Goal: Information Seeking & Learning: Learn about a topic

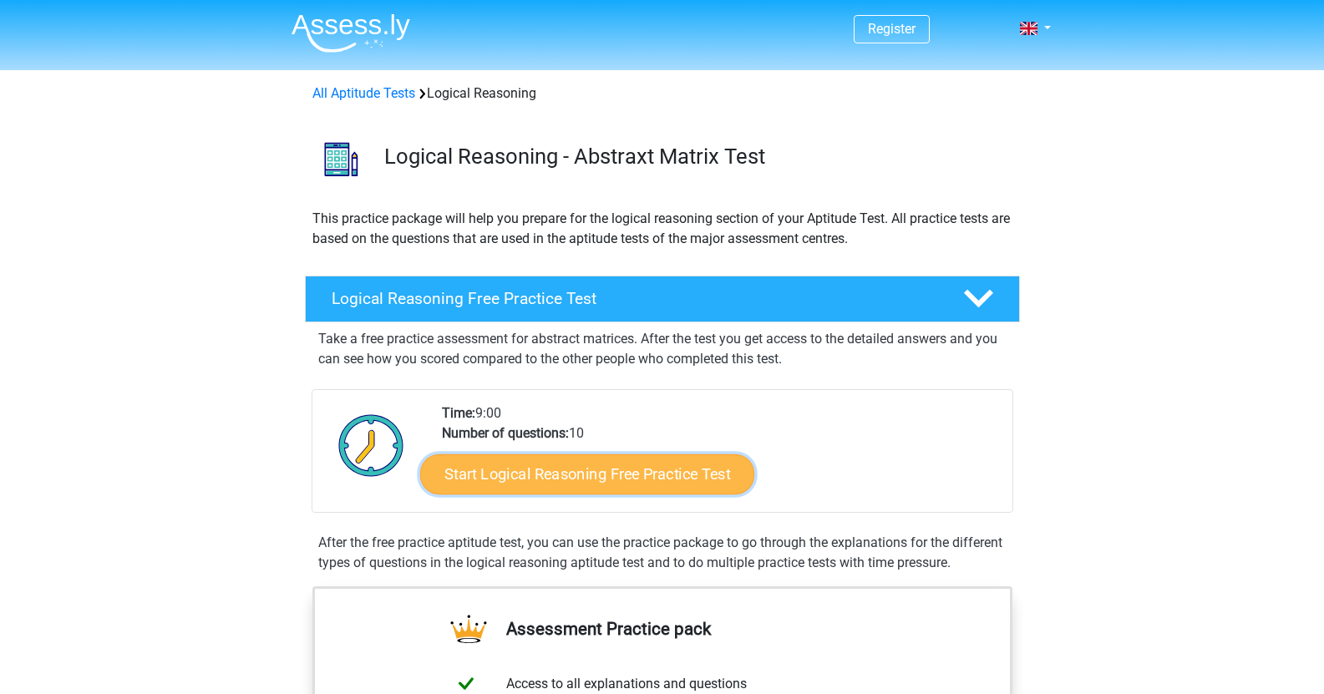
click at [657, 472] on link "Start Logical Reasoning Free Practice Test" at bounding box center [587, 474] width 334 height 40
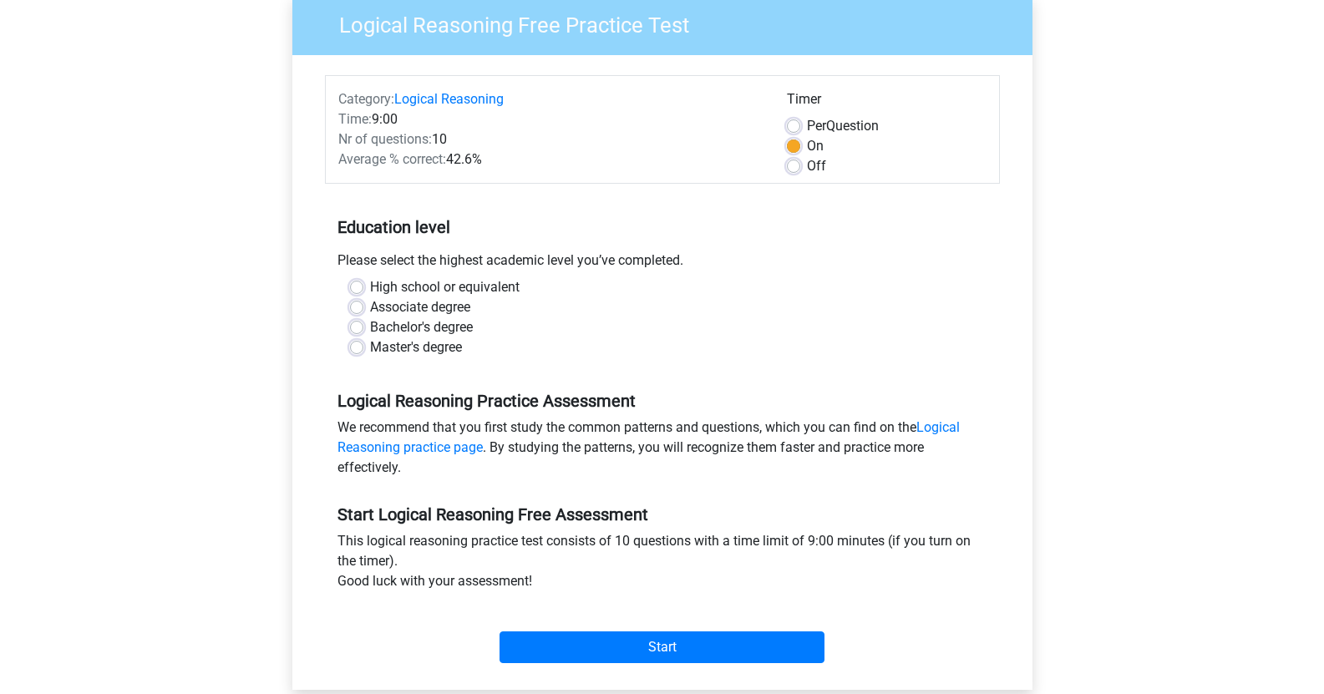
scroll to position [84, 0]
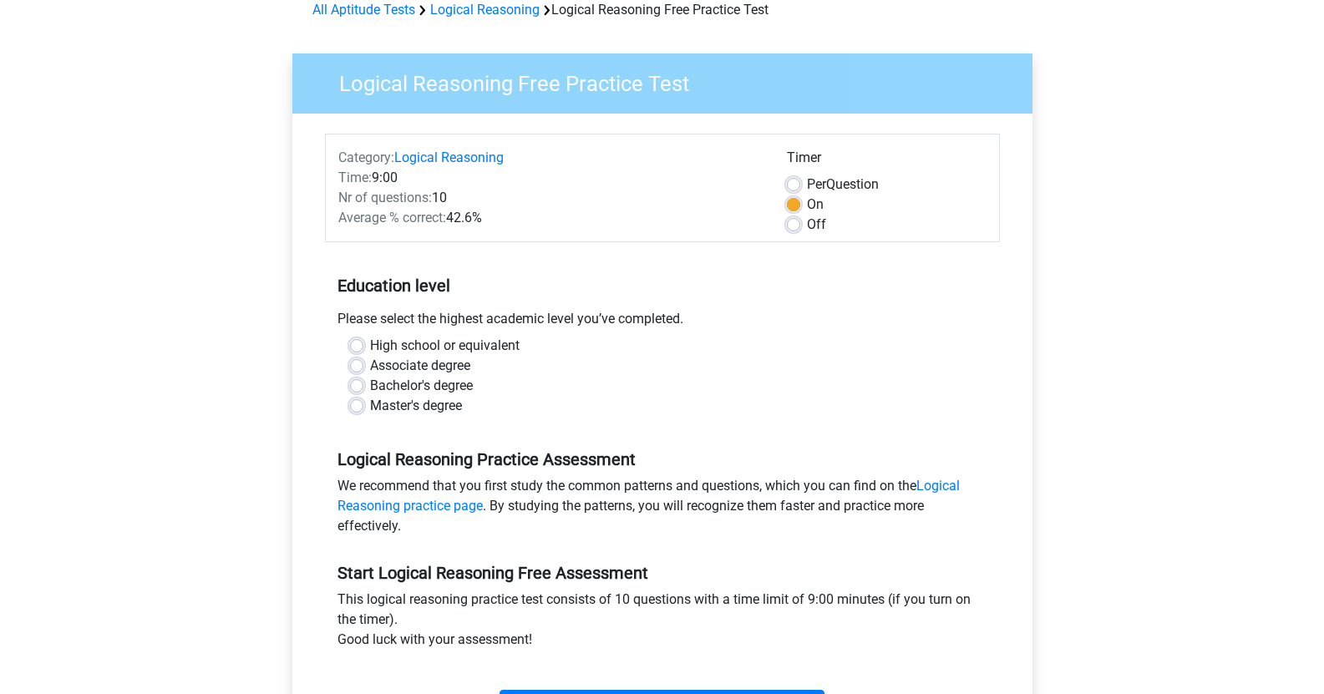
click at [370, 410] on label "Master's degree" at bounding box center [416, 406] width 92 height 20
click at [355, 410] on input "Master's degree" at bounding box center [356, 404] width 13 height 17
radio input "true"
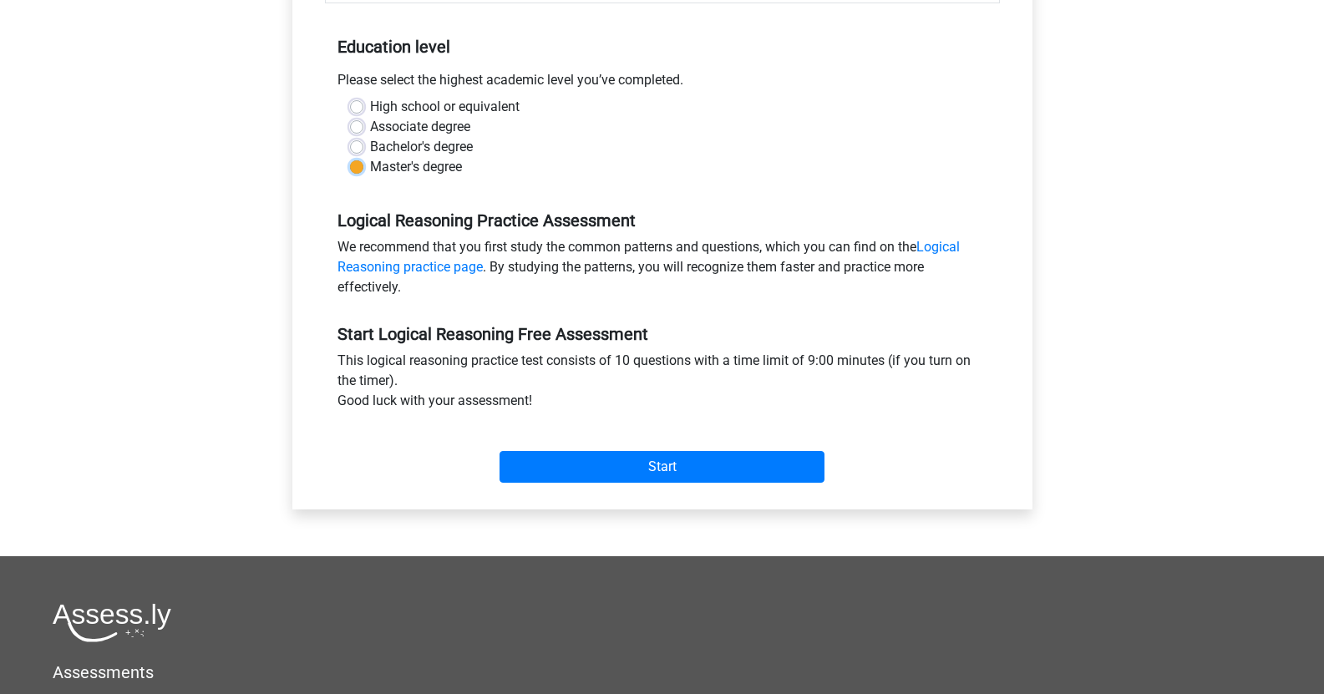
scroll to position [334, 0]
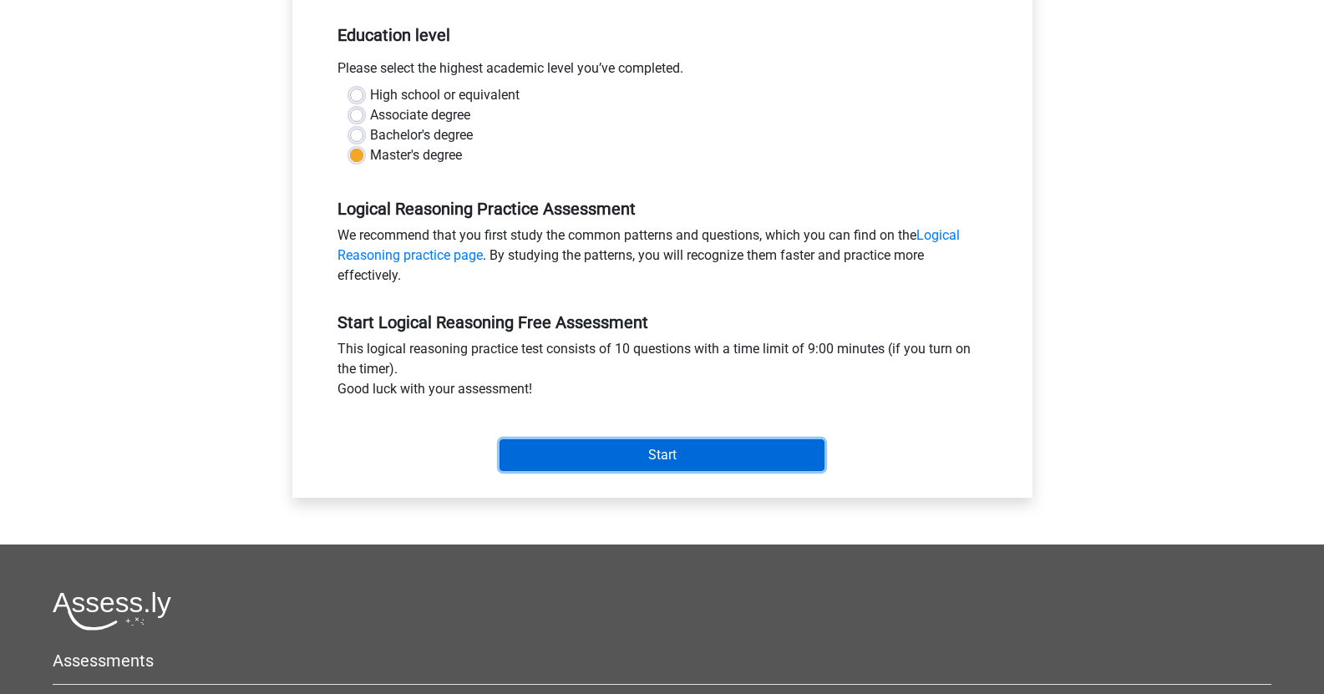
click at [692, 458] on input "Start" at bounding box center [662, 455] width 325 height 32
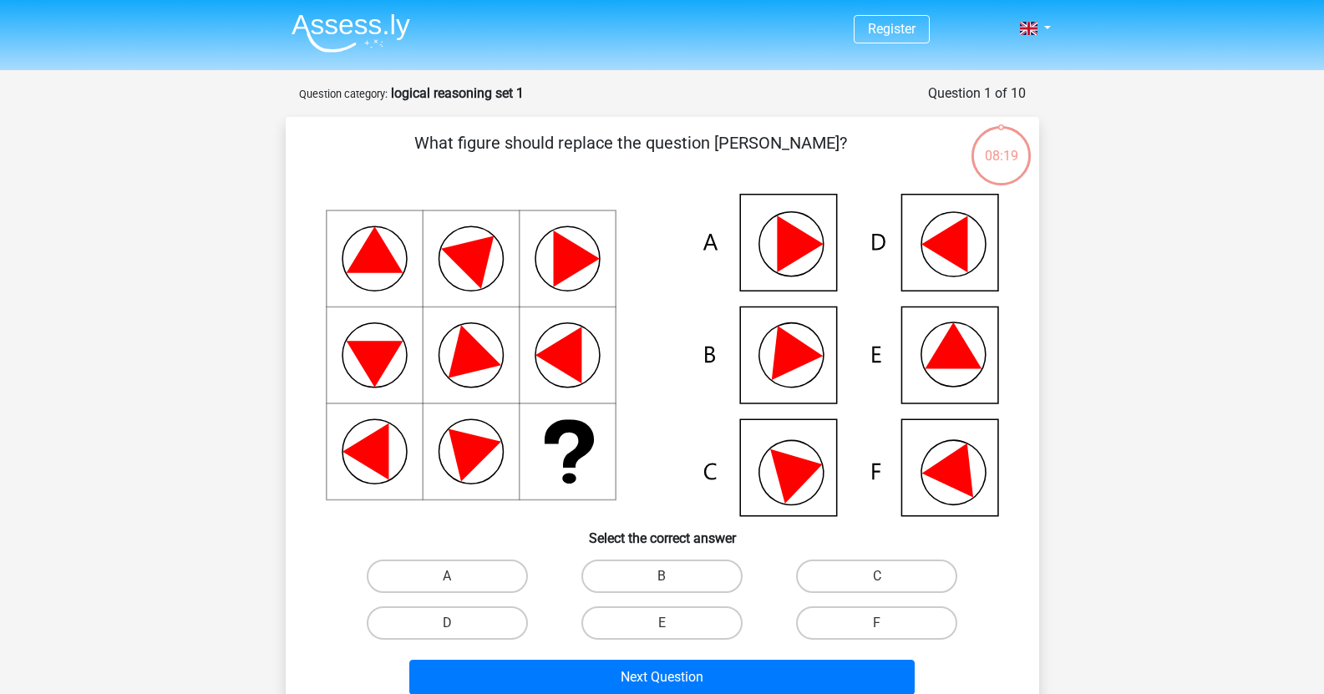
click at [941, 365] on icon at bounding box center [953, 345] width 57 height 46
click at [947, 366] on icon at bounding box center [953, 345] width 57 height 46
click at [548, 593] on div "E" at bounding box center [447, 576] width 201 height 33
click at [692, 628] on label "E" at bounding box center [661, 622] width 161 height 33
click at [672, 628] on input "E" at bounding box center [667, 628] width 11 height 11
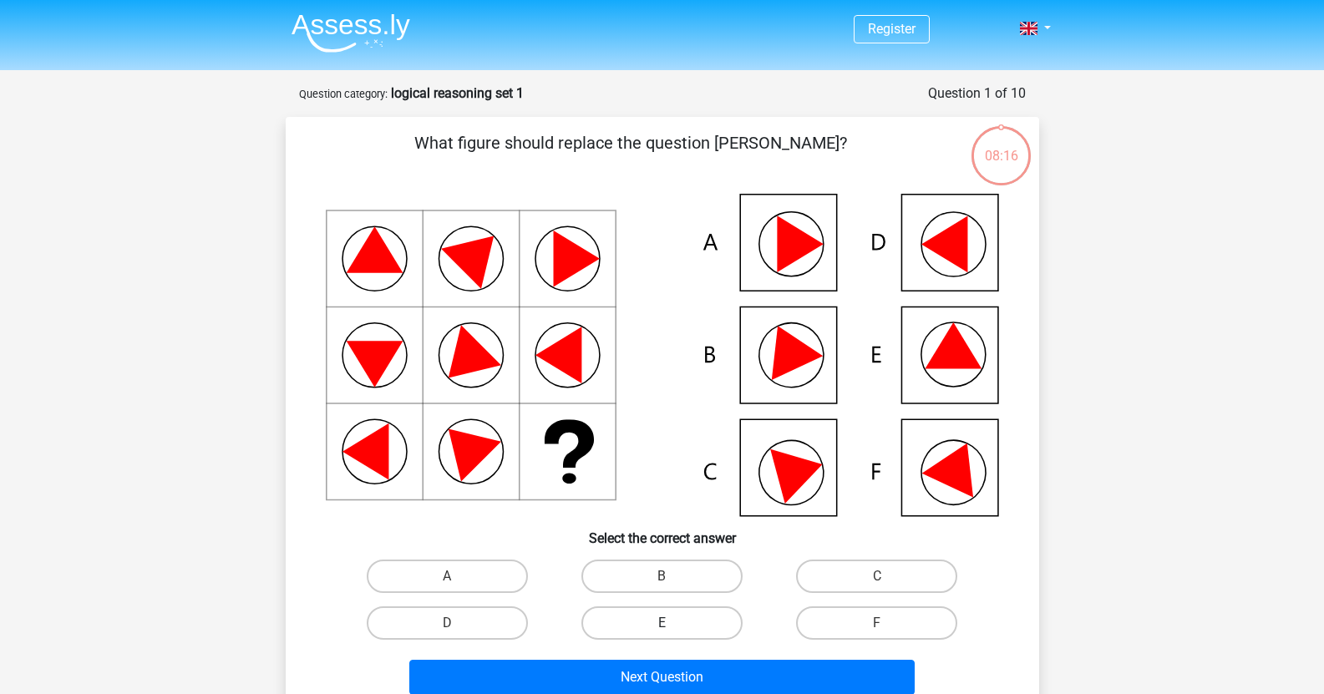
radio input "true"
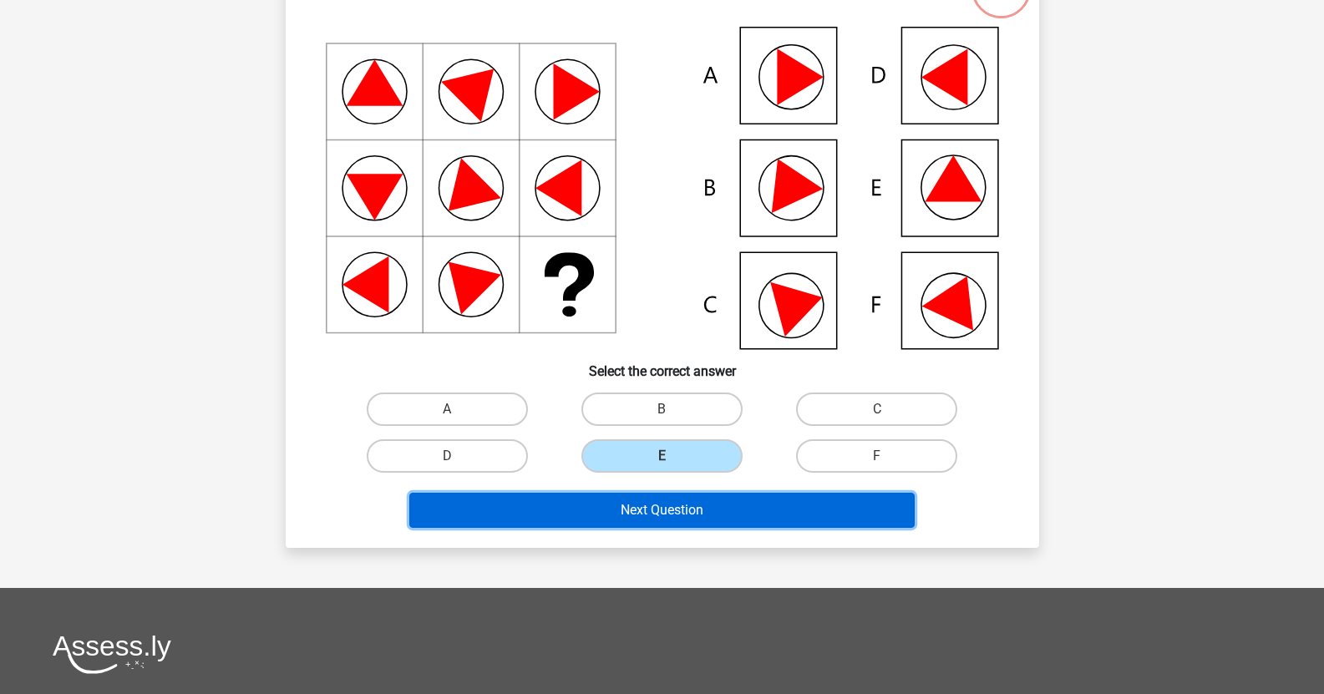
click at [727, 515] on button "Next Question" at bounding box center [661, 510] width 505 height 35
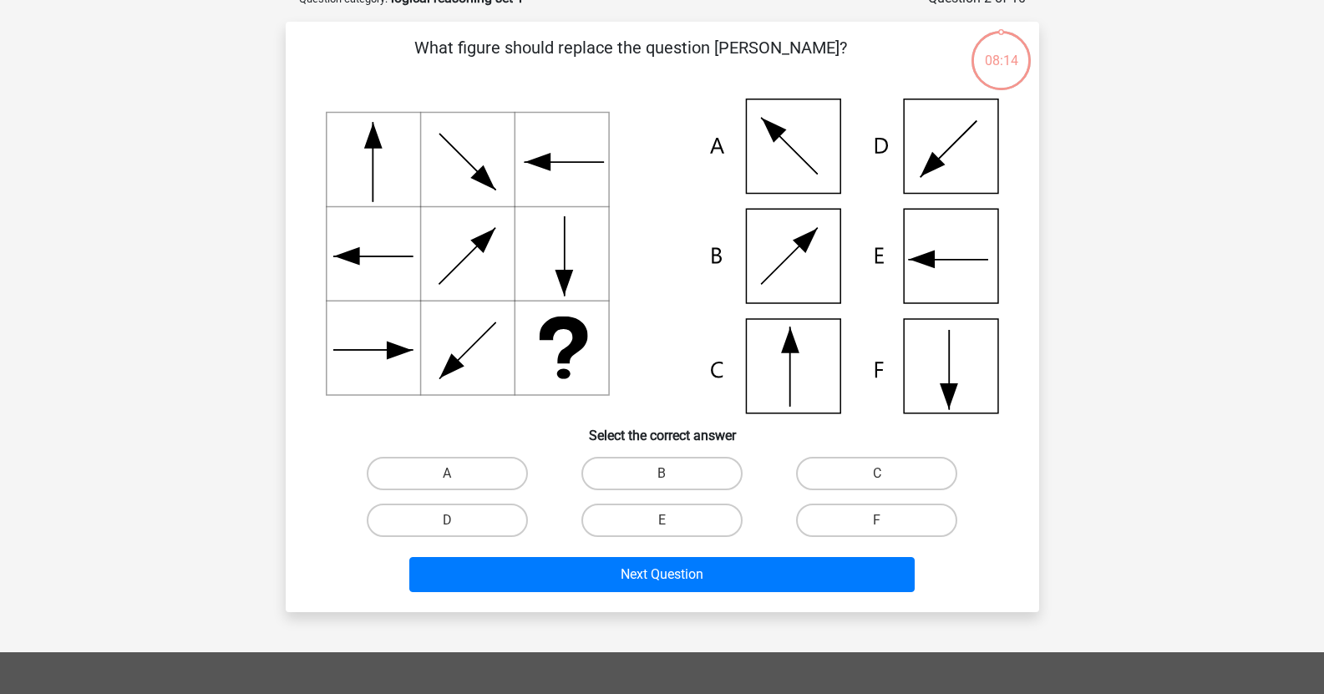
scroll to position [84, 0]
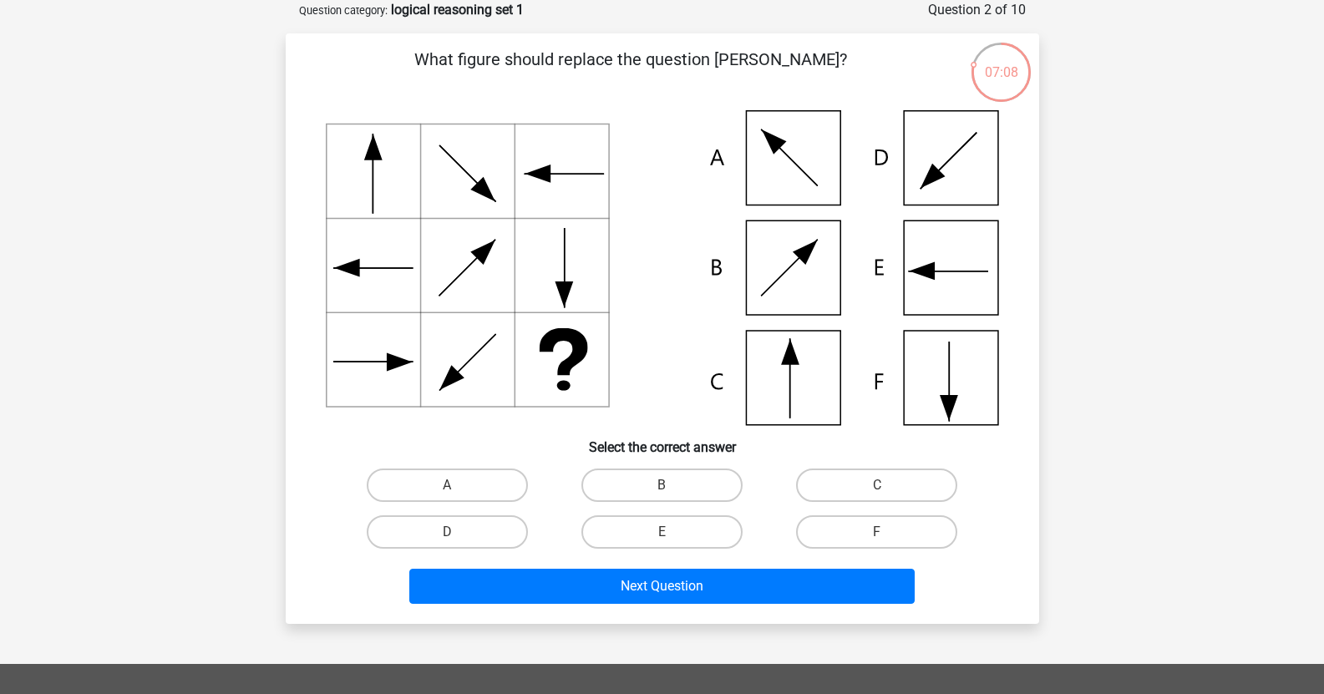
click at [789, 377] on icon at bounding box center [662, 267] width 673 height 315
click at [903, 489] on label "C" at bounding box center [876, 485] width 161 height 33
click at [888, 489] on input "C" at bounding box center [882, 490] width 11 height 11
radio input "true"
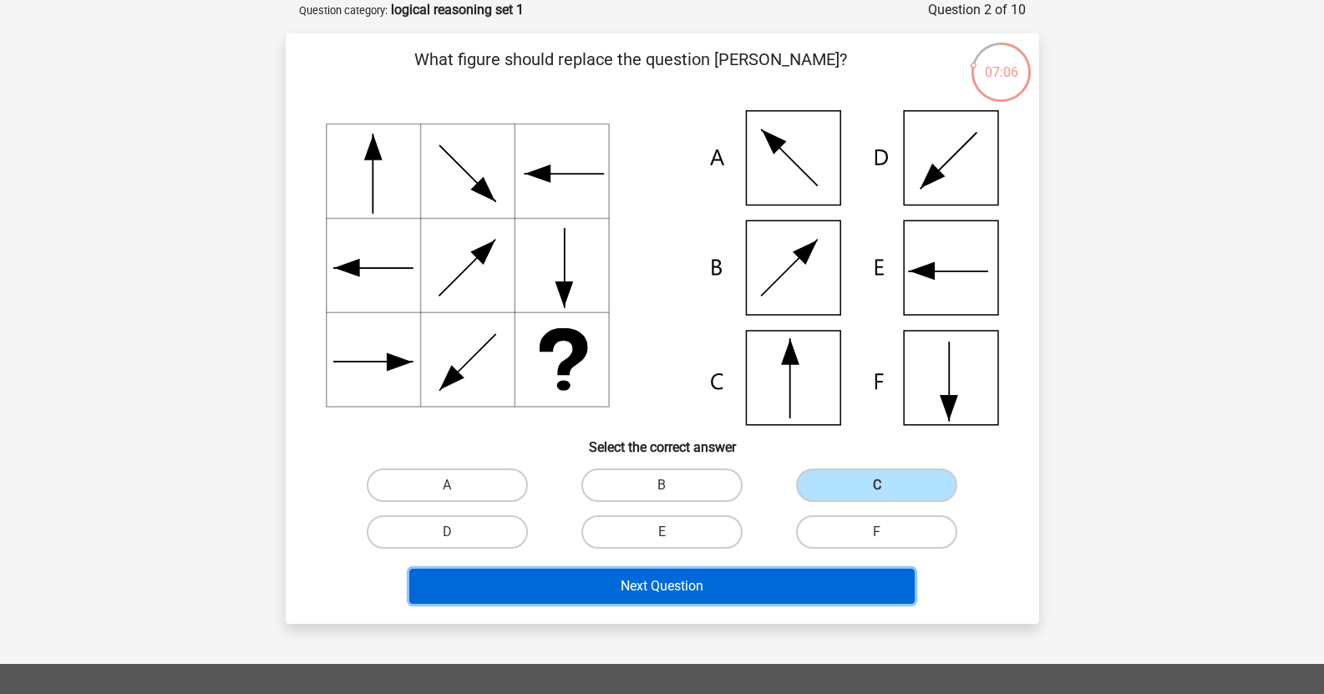
click at [725, 584] on button "Next Question" at bounding box center [661, 586] width 505 height 35
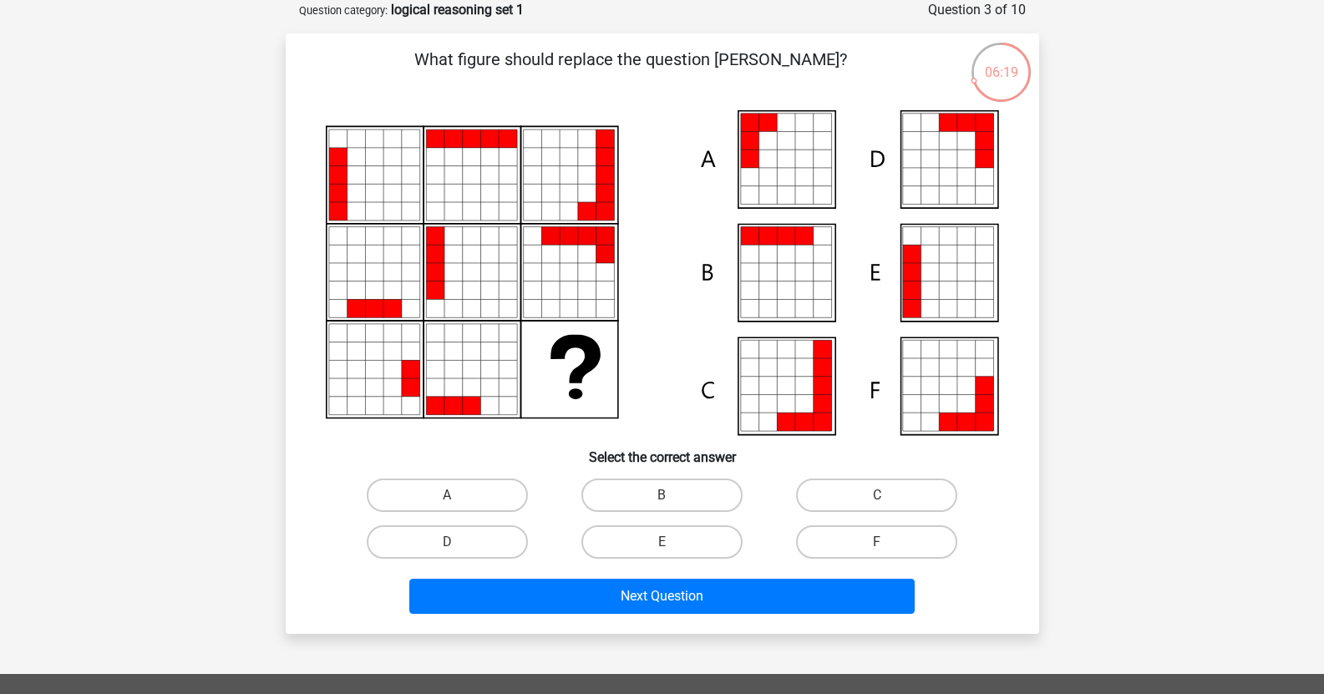
click at [665, 543] on input "E" at bounding box center [667, 547] width 11 height 11
radio input "true"
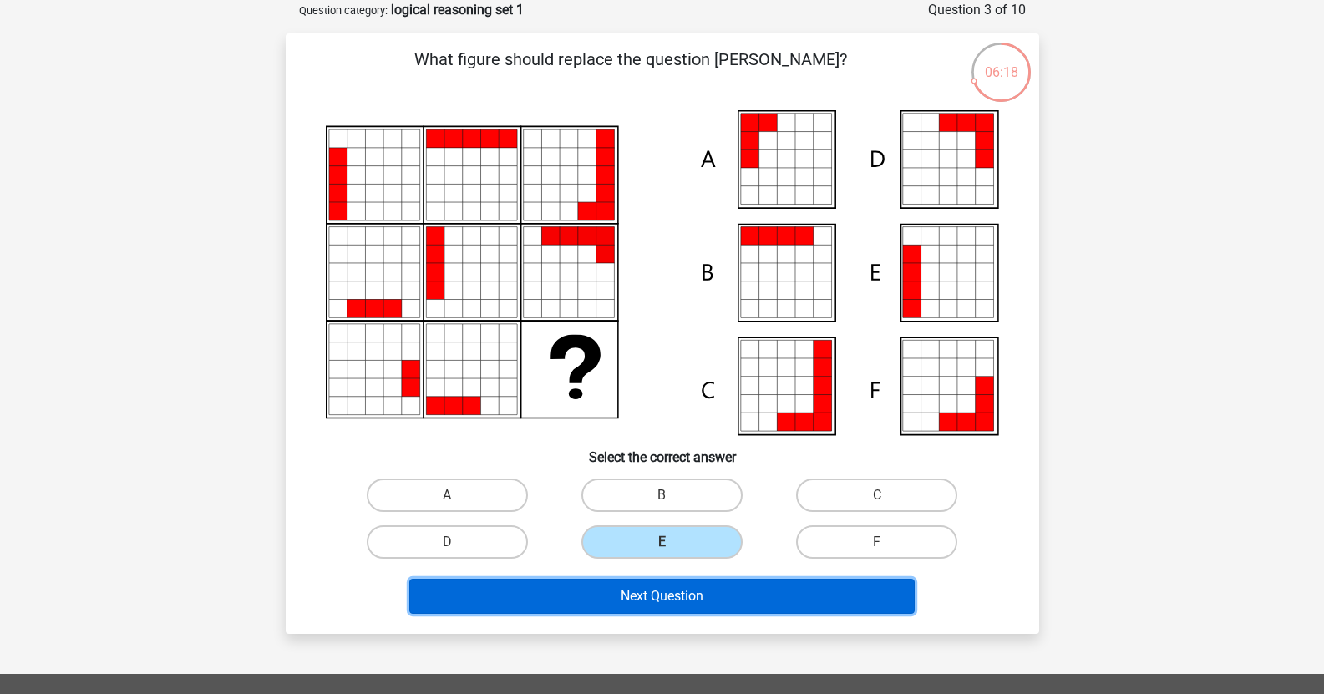
click at [709, 593] on button "Next Question" at bounding box center [661, 596] width 505 height 35
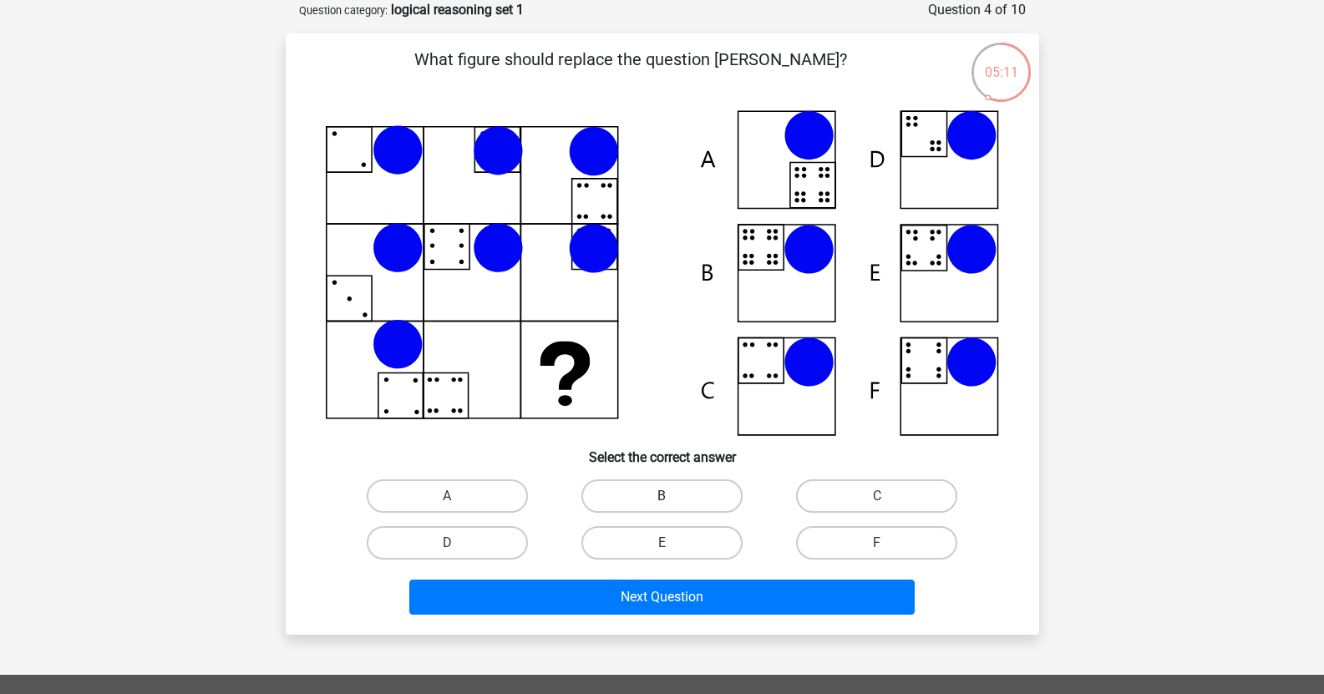
drag, startPoint x: 659, startPoint y: 495, endPoint x: 668, endPoint y: 504, distance: 12.4
click at [659, 495] on label "B" at bounding box center [661, 496] width 161 height 33
click at [662, 496] on input "B" at bounding box center [667, 501] width 11 height 11
radio input "true"
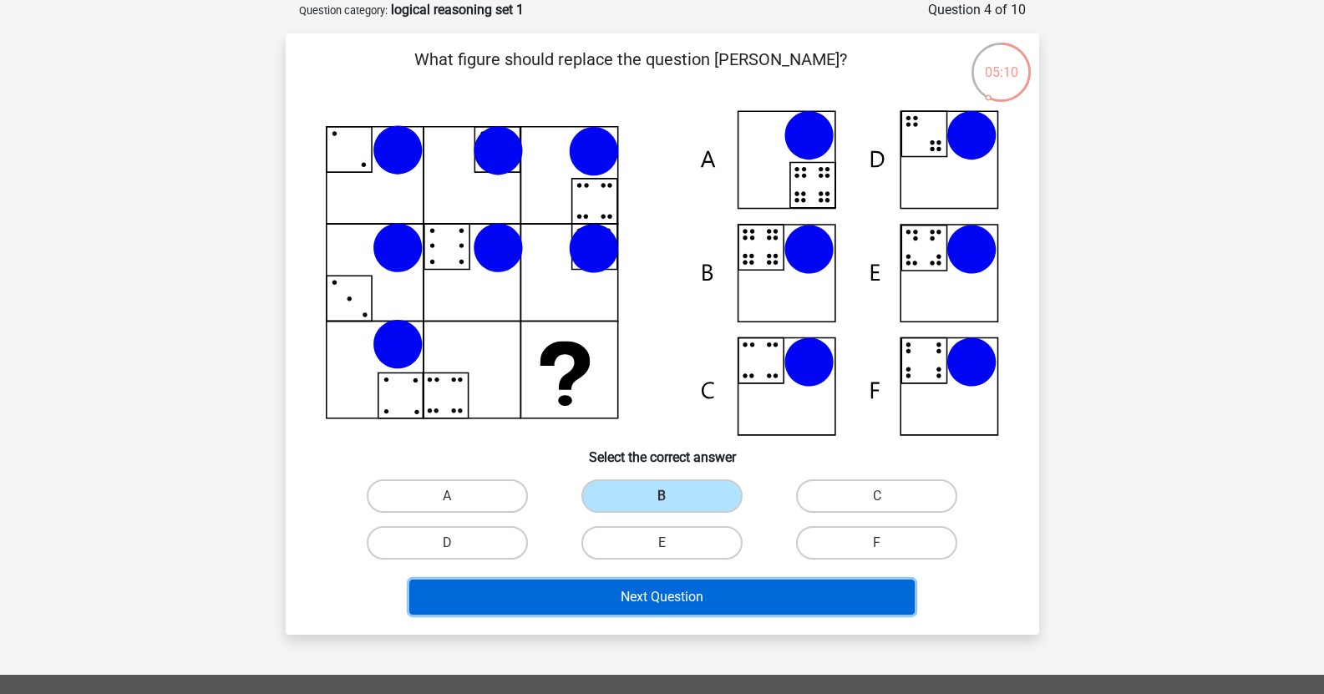
click at [707, 600] on button "Next Question" at bounding box center [661, 597] width 505 height 35
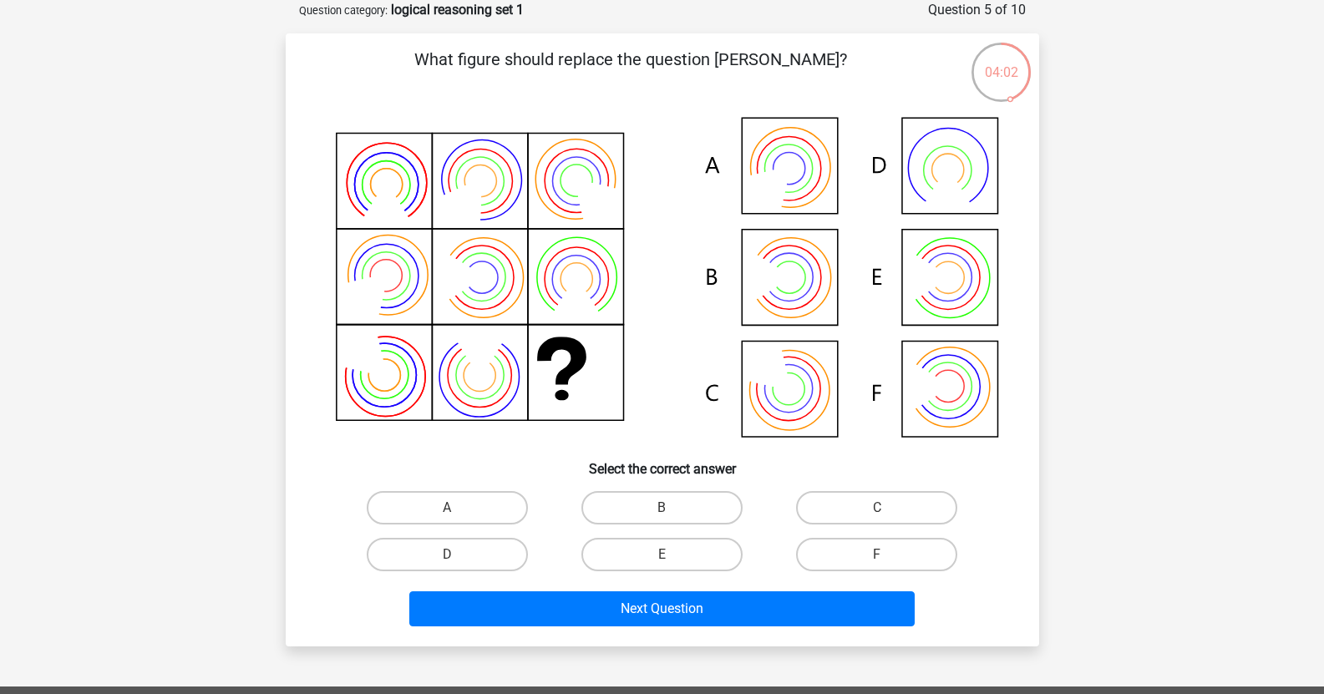
click at [878, 560] on input "F" at bounding box center [882, 560] width 11 height 11
radio input "true"
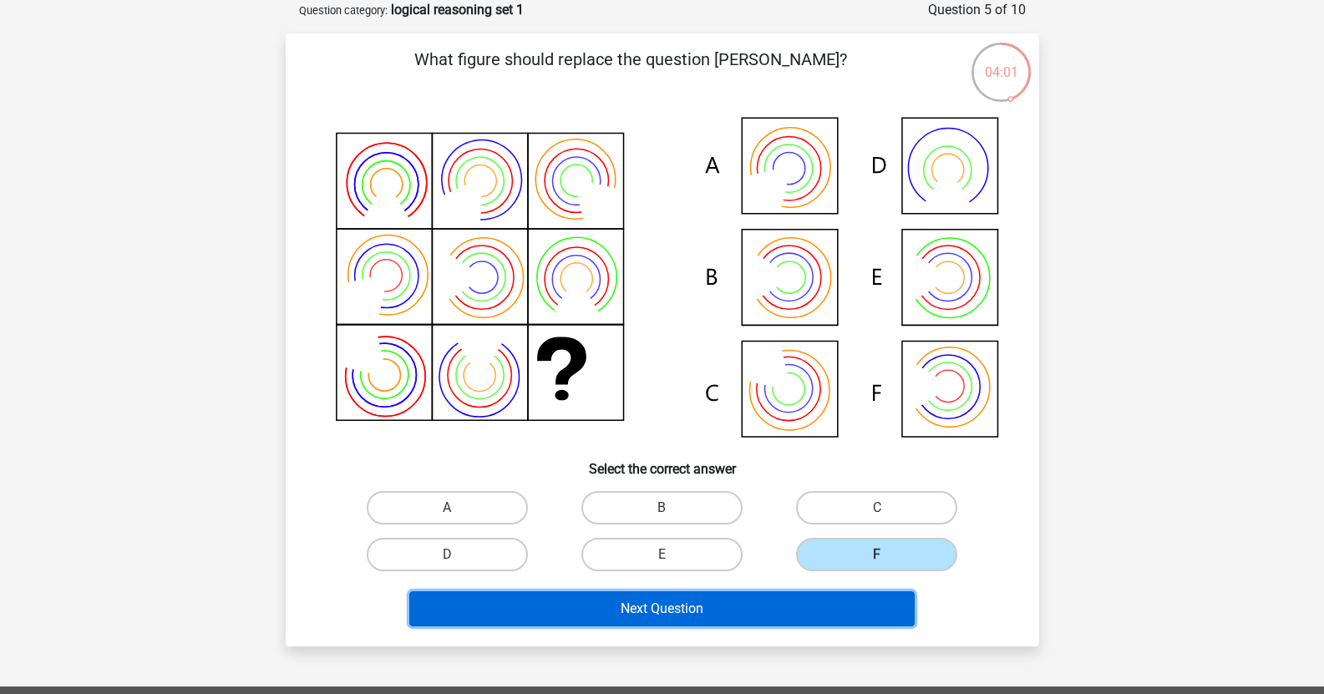
click at [678, 603] on button "Next Question" at bounding box center [661, 608] width 505 height 35
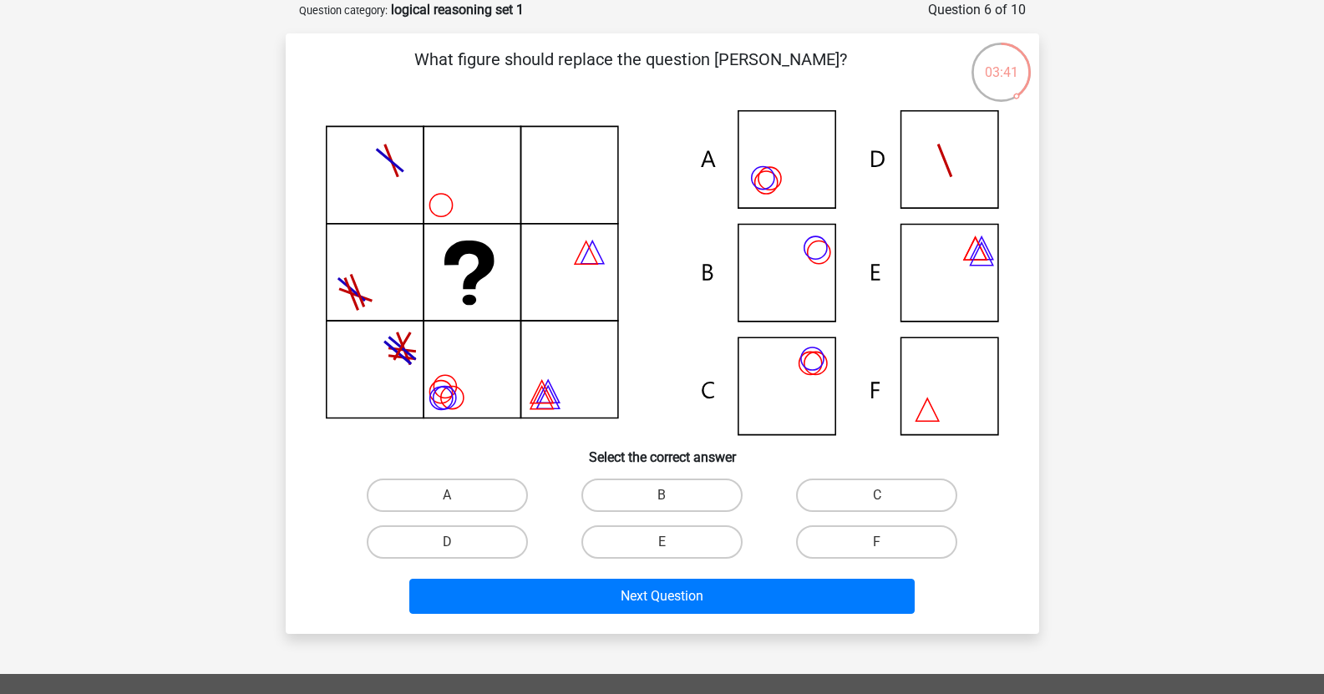
click at [670, 496] on input "B" at bounding box center [667, 500] width 11 height 11
radio input "true"
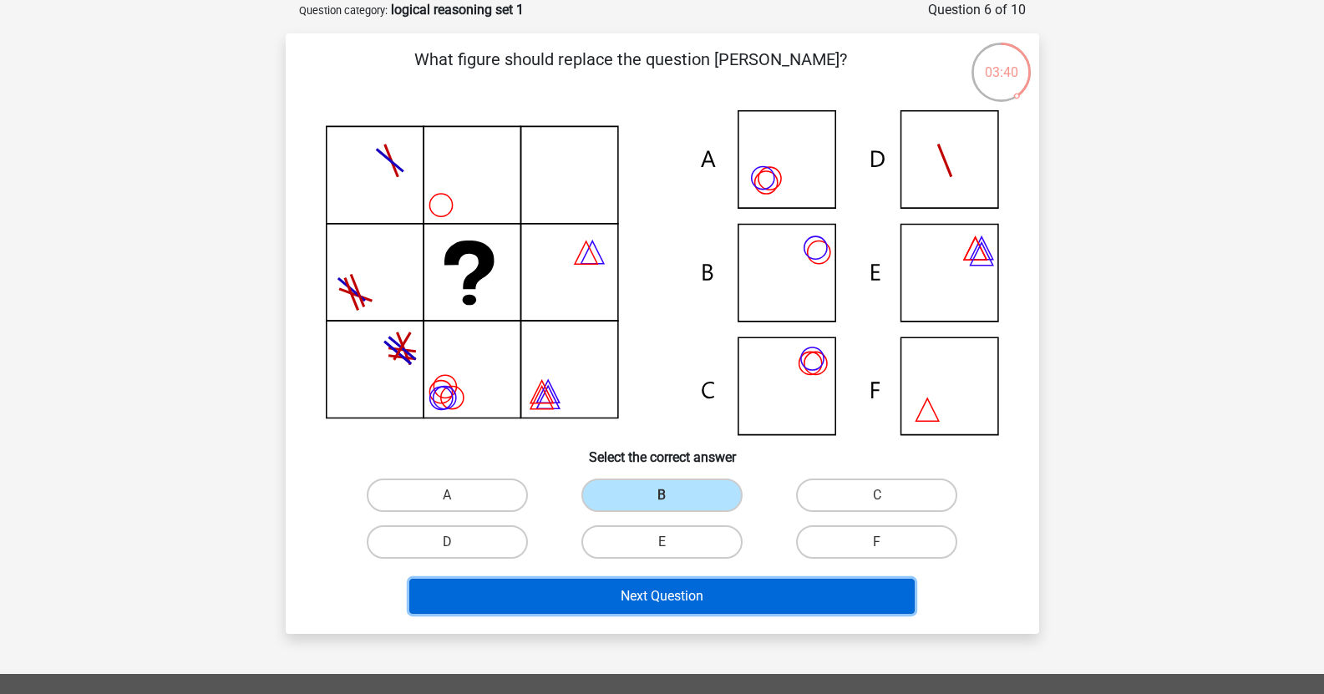
click at [755, 598] on button "Next Question" at bounding box center [661, 596] width 505 height 35
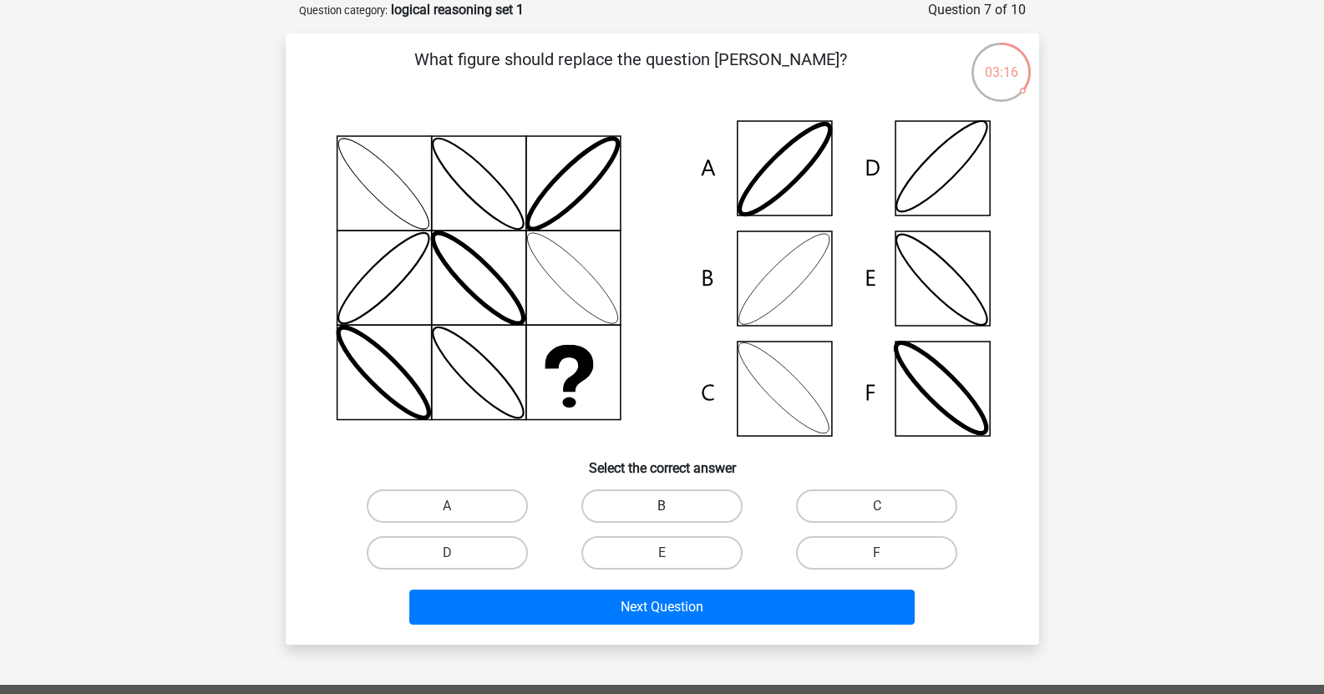
click at [681, 504] on label "B" at bounding box center [661, 506] width 161 height 33
click at [672, 506] on input "B" at bounding box center [667, 511] width 11 height 11
radio input "true"
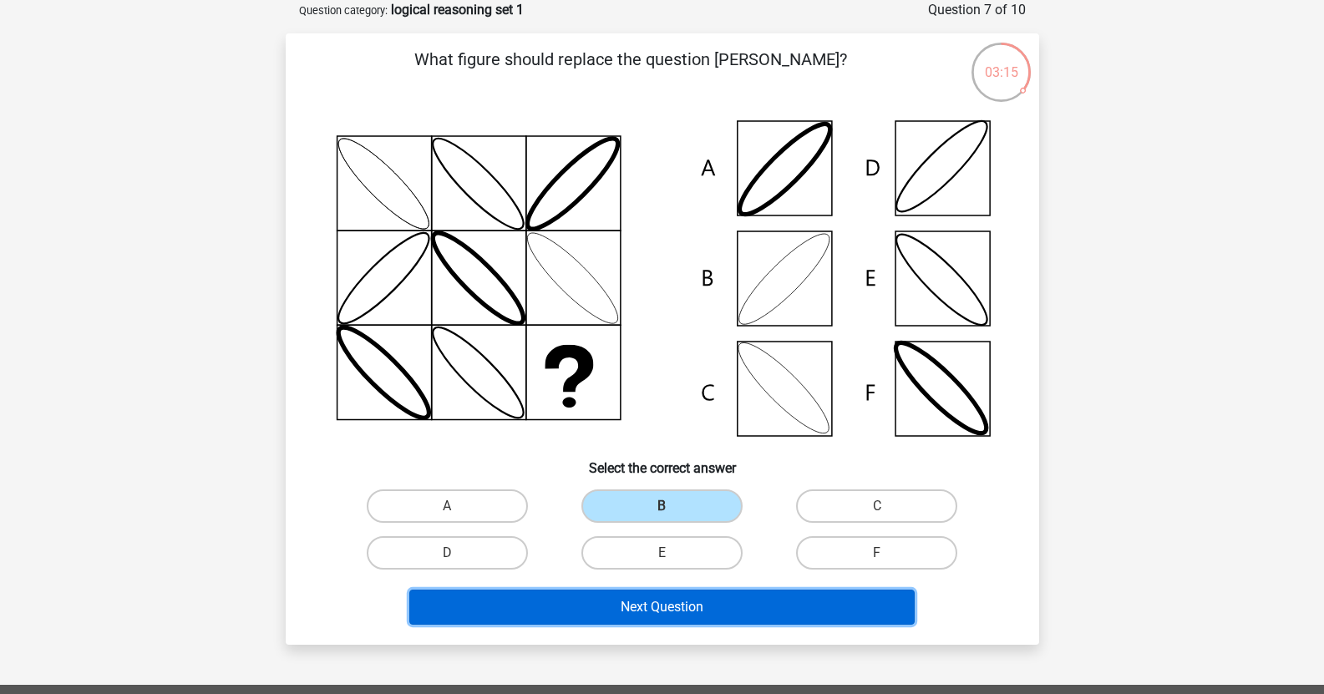
click at [763, 605] on button "Next Question" at bounding box center [661, 607] width 505 height 35
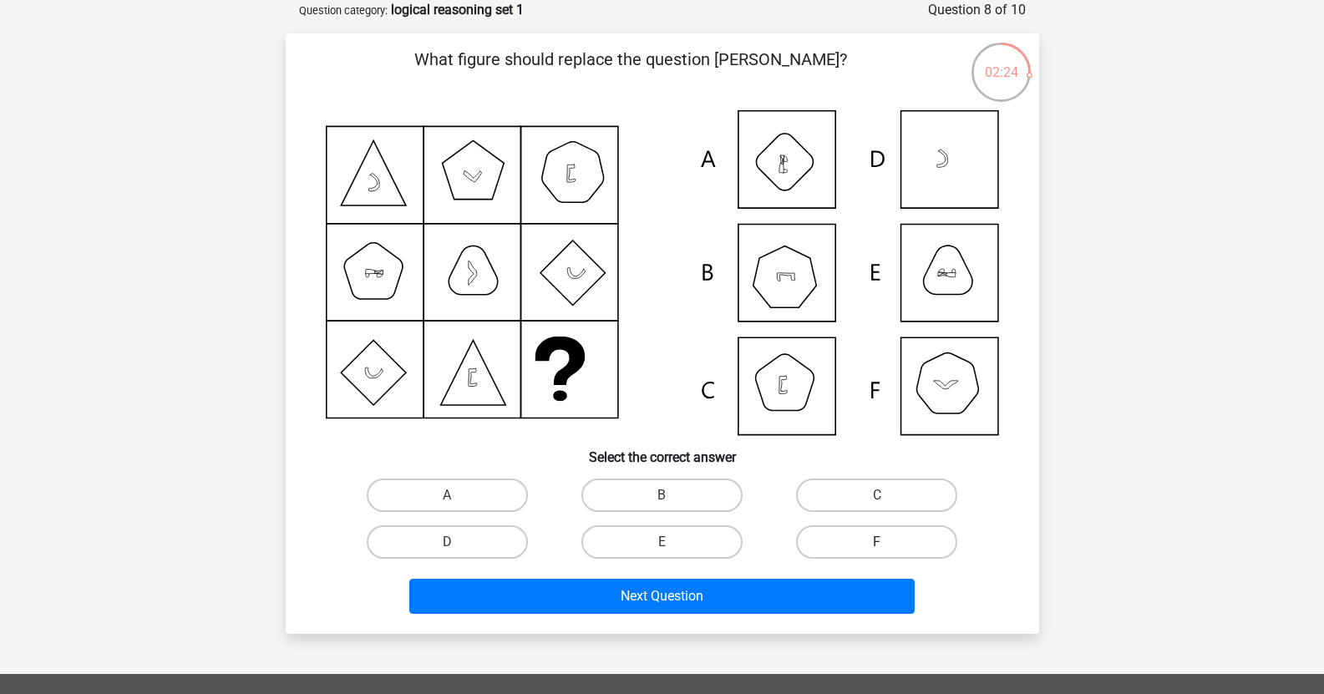
click at [919, 544] on label "F" at bounding box center [876, 541] width 161 height 33
click at [888, 544] on input "F" at bounding box center [882, 547] width 11 height 11
radio input "true"
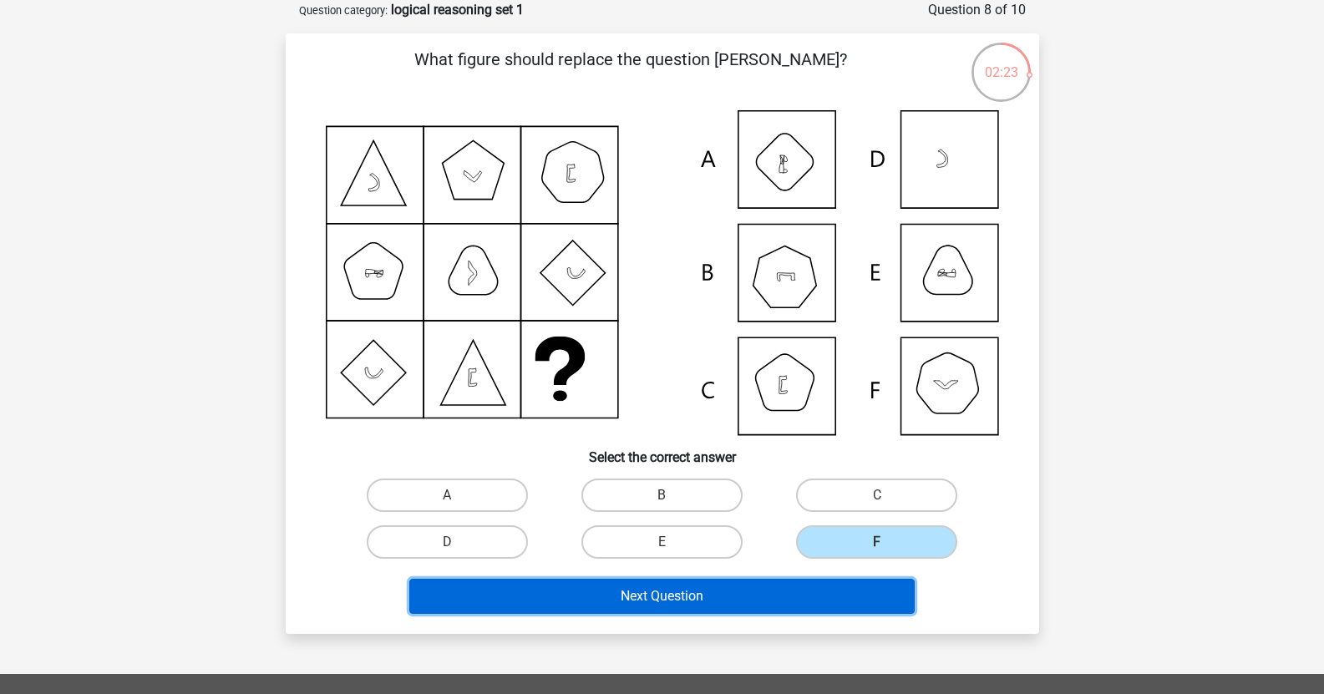
click at [714, 592] on button "Next Question" at bounding box center [661, 596] width 505 height 35
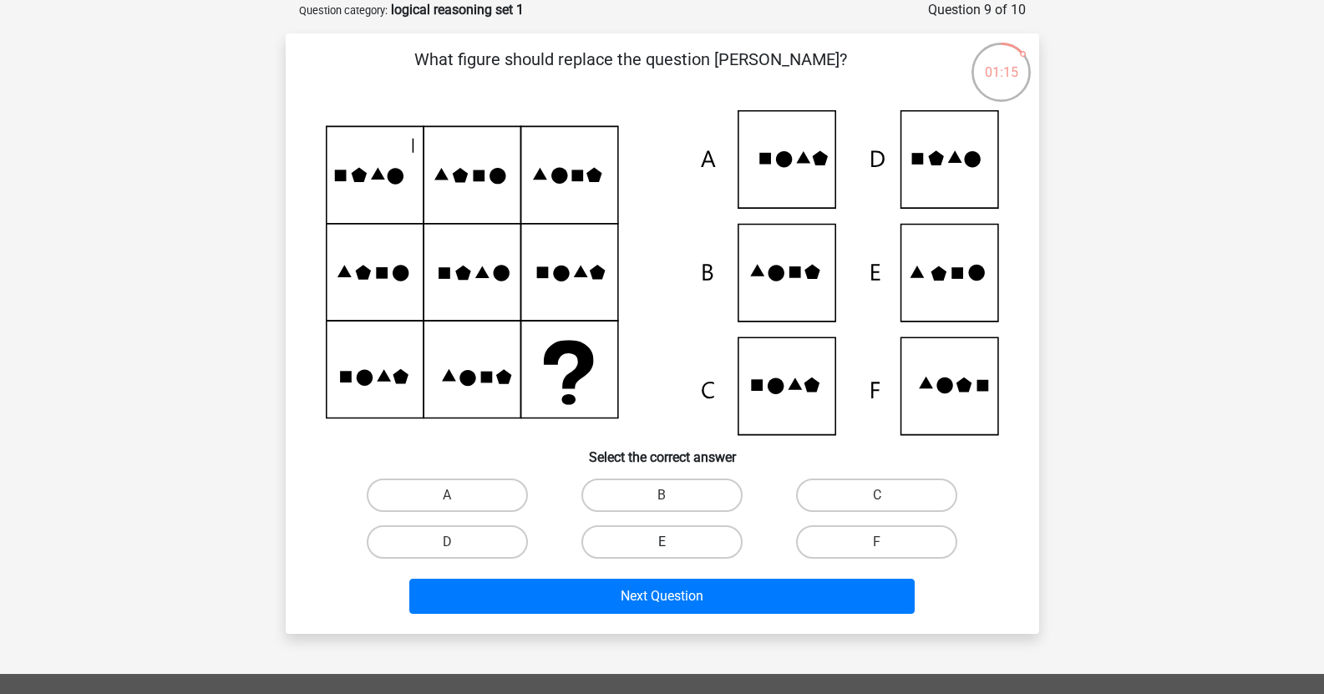
click at [698, 549] on label "E" at bounding box center [661, 541] width 161 height 33
click at [672, 549] on input "E" at bounding box center [667, 547] width 11 height 11
radio input "true"
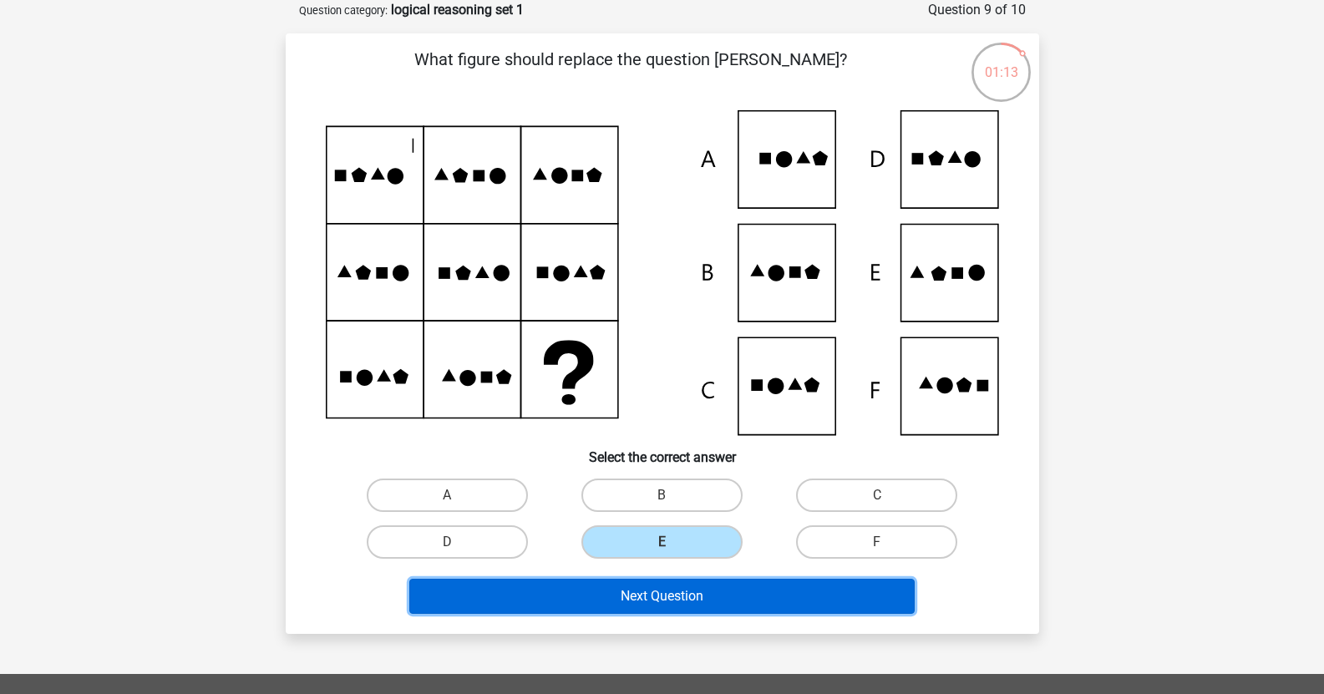
click at [803, 592] on button "Next Question" at bounding box center [661, 596] width 505 height 35
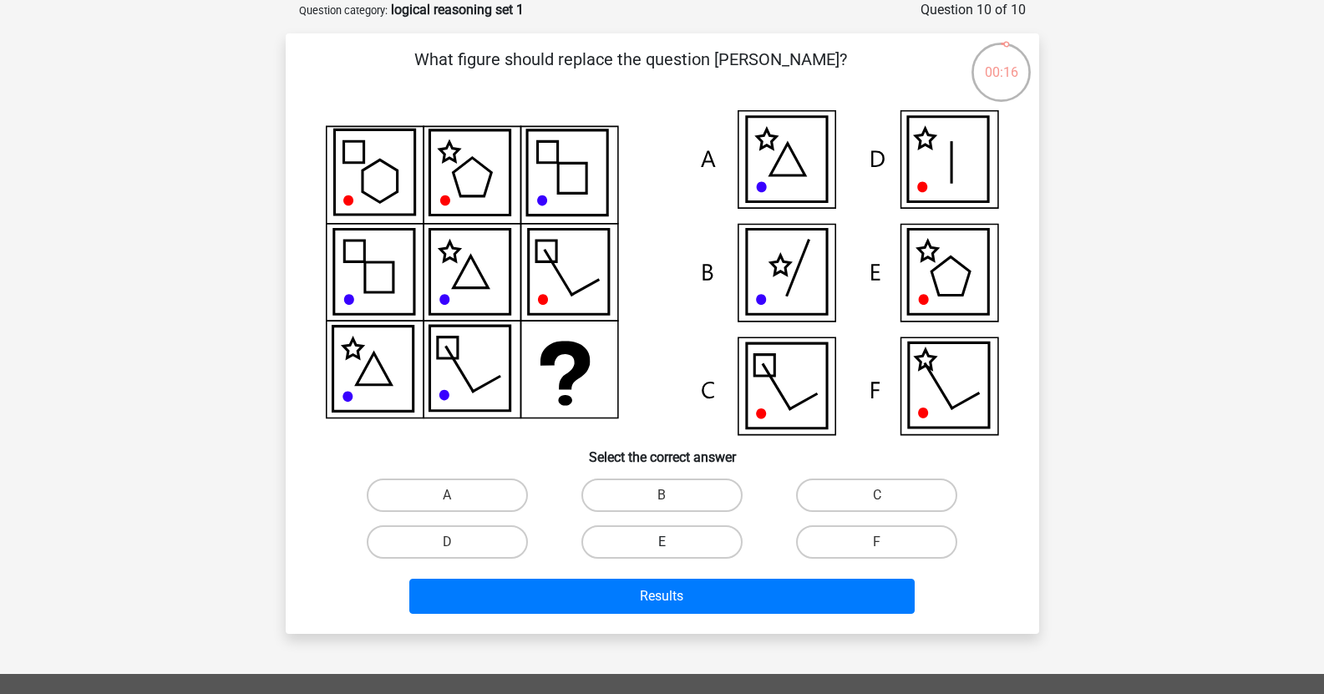
click at [713, 542] on label "E" at bounding box center [661, 541] width 161 height 33
click at [672, 542] on input "E" at bounding box center [667, 547] width 11 height 11
radio input "true"
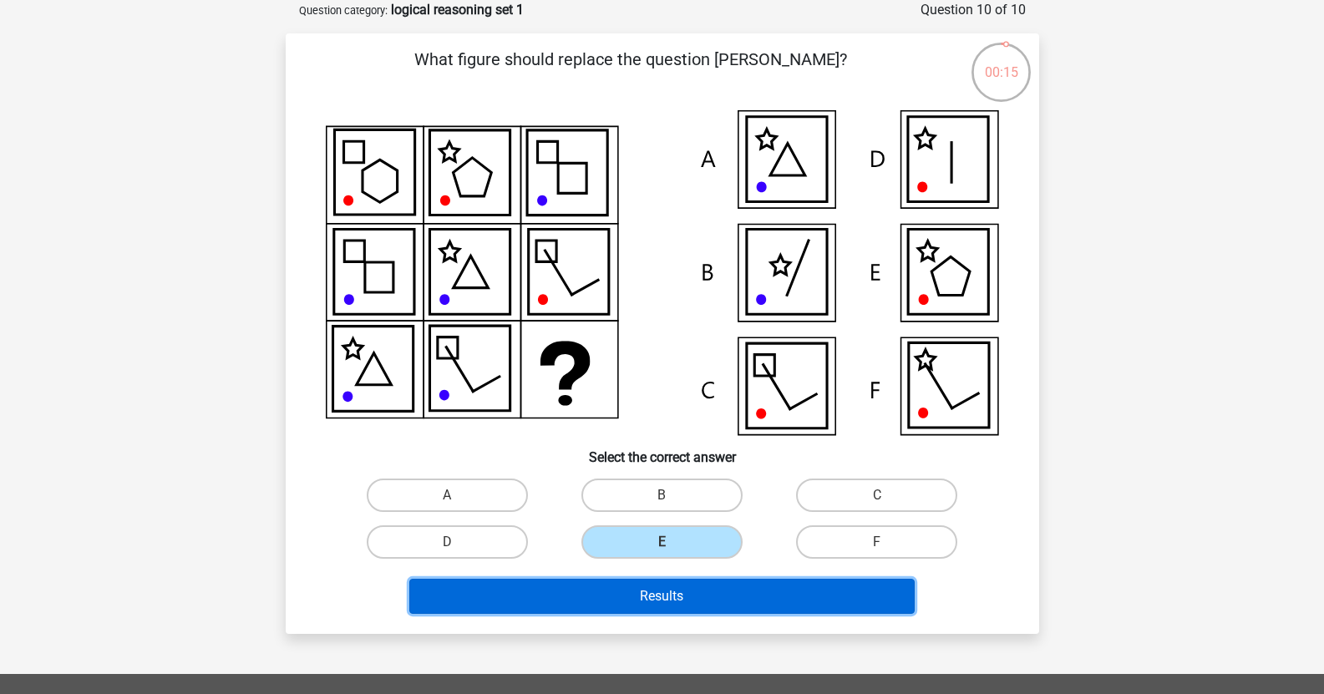
drag, startPoint x: 754, startPoint y: 598, endPoint x: 797, endPoint y: 597, distance: 42.6
click at [755, 598] on button "Results" at bounding box center [661, 596] width 505 height 35
